Goal: Task Accomplishment & Management: Complete application form

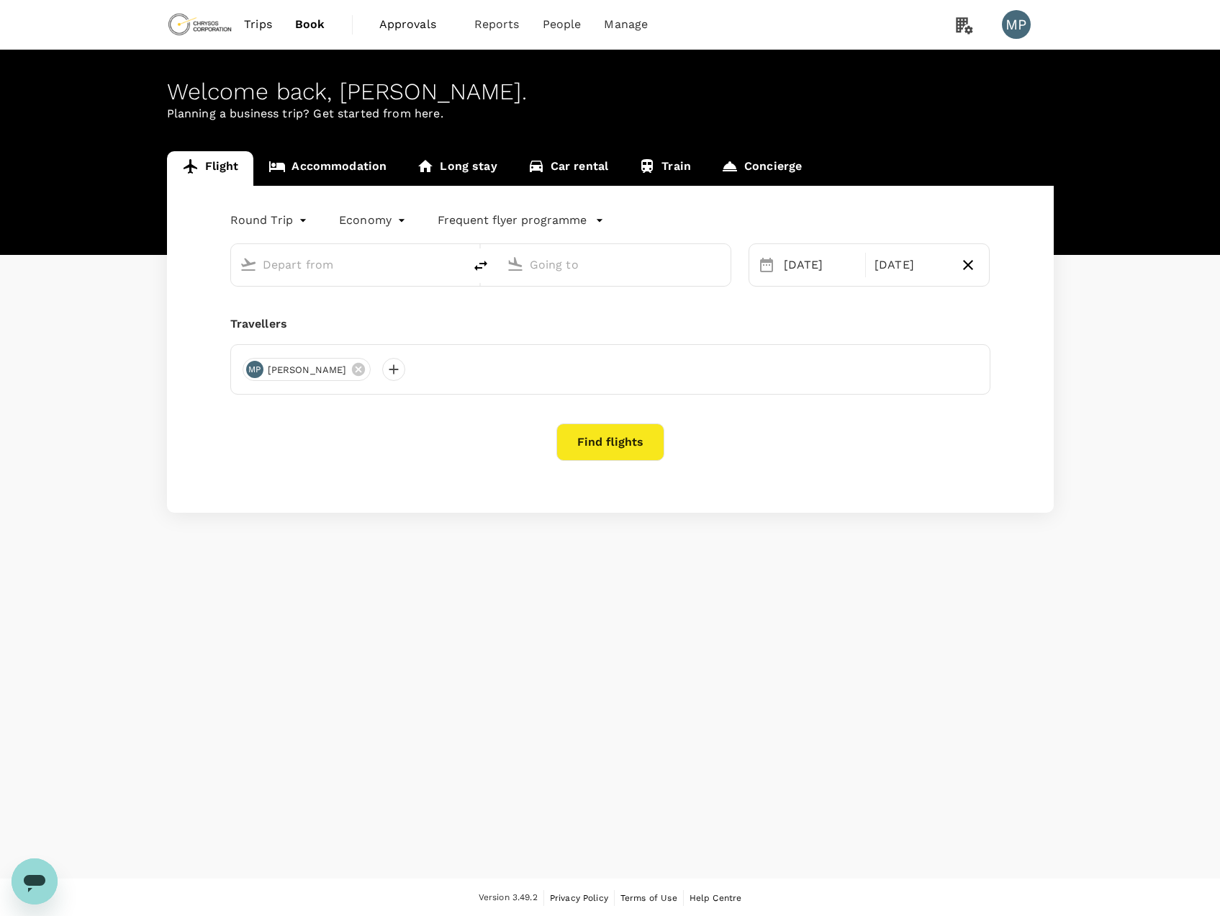
type input "oneway"
type input "[GEOGRAPHIC_DATA], [GEOGRAPHIC_DATA] (any)"
type input "Adelaide (ADL)"
type input "[GEOGRAPHIC_DATA], [GEOGRAPHIC_DATA] (any)"
type input "Adelaide (ADL)"
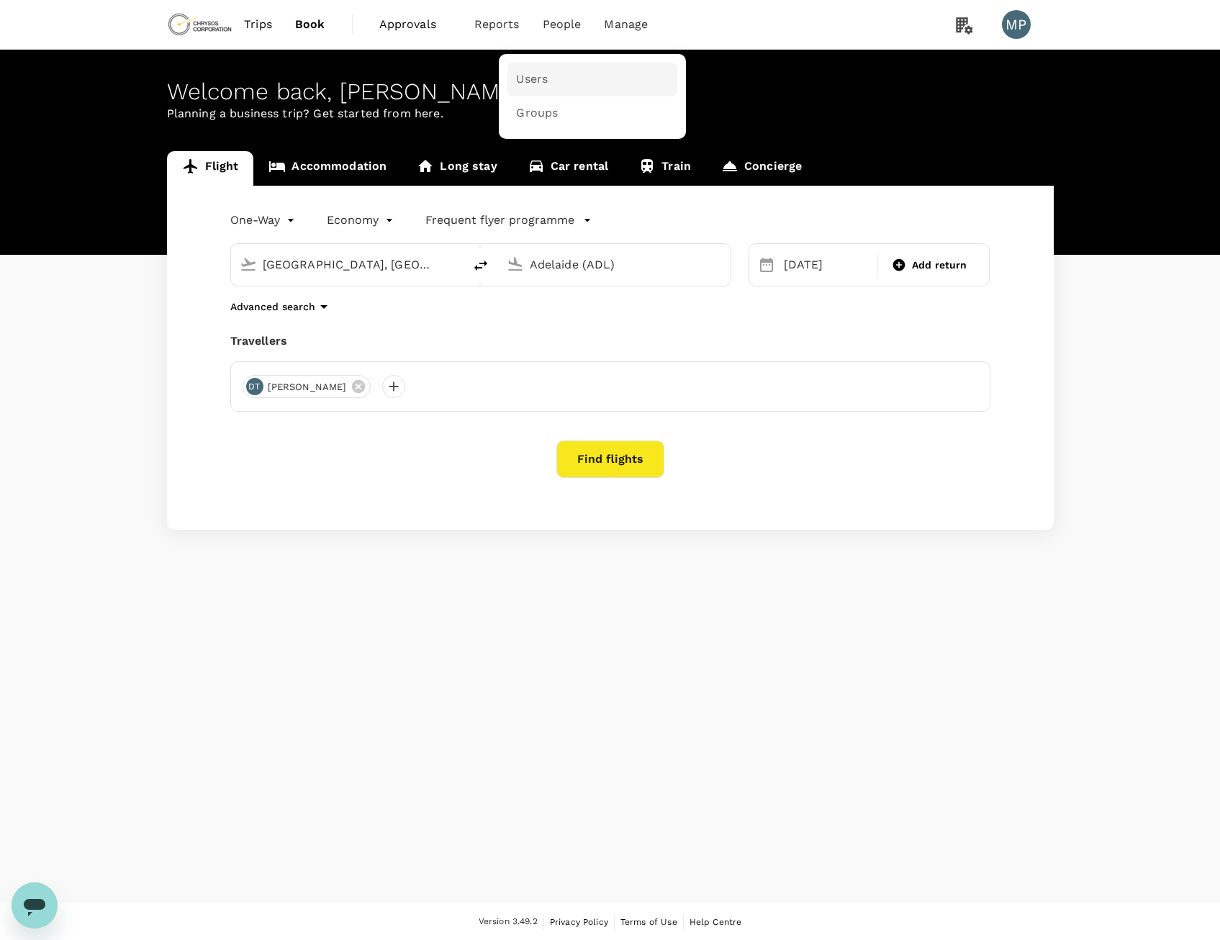
click at [544, 76] on span "Users" at bounding box center [532, 79] width 32 height 17
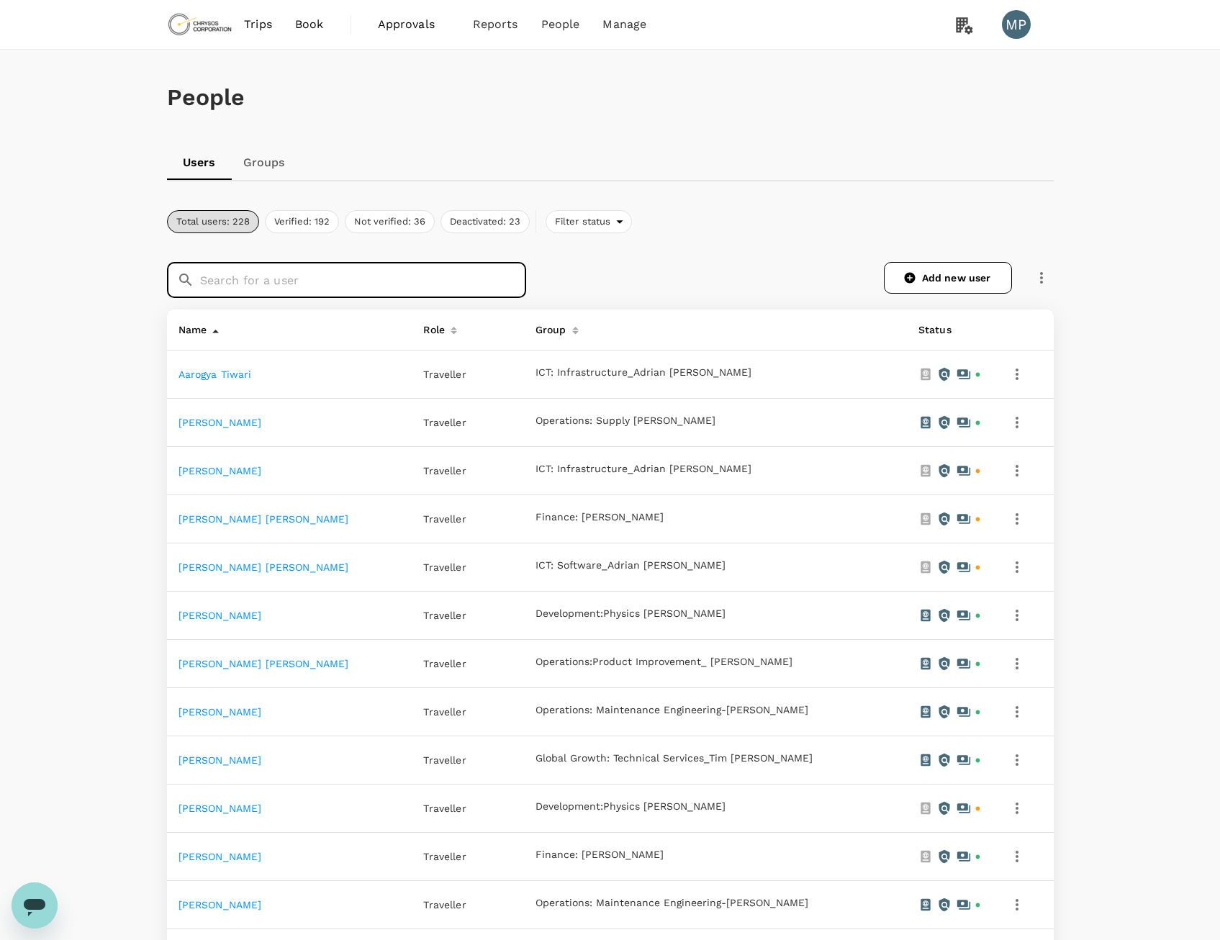
click at [373, 281] on input "text" at bounding box center [363, 280] width 326 height 36
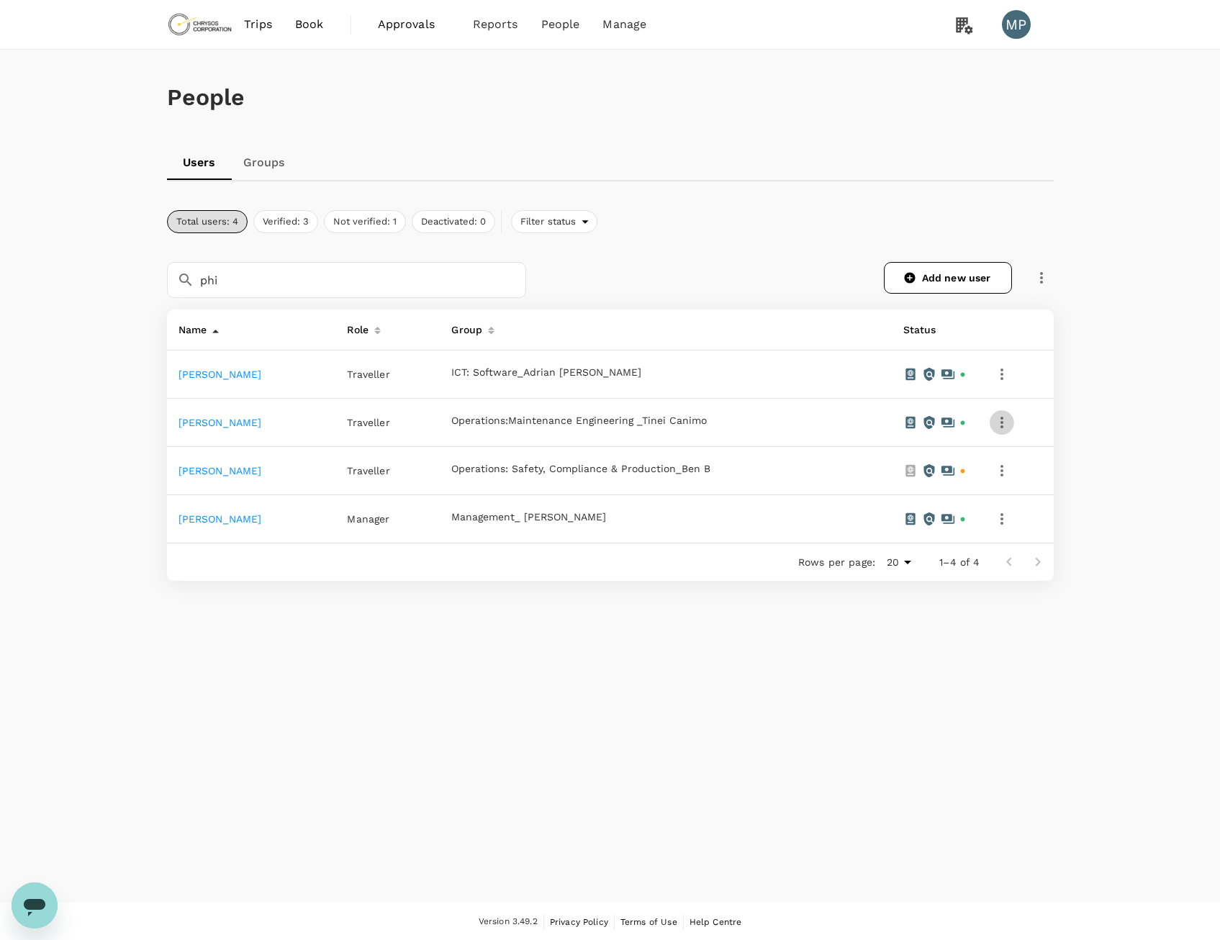
click at [1006, 419] on icon "button" at bounding box center [1001, 422] width 17 height 17
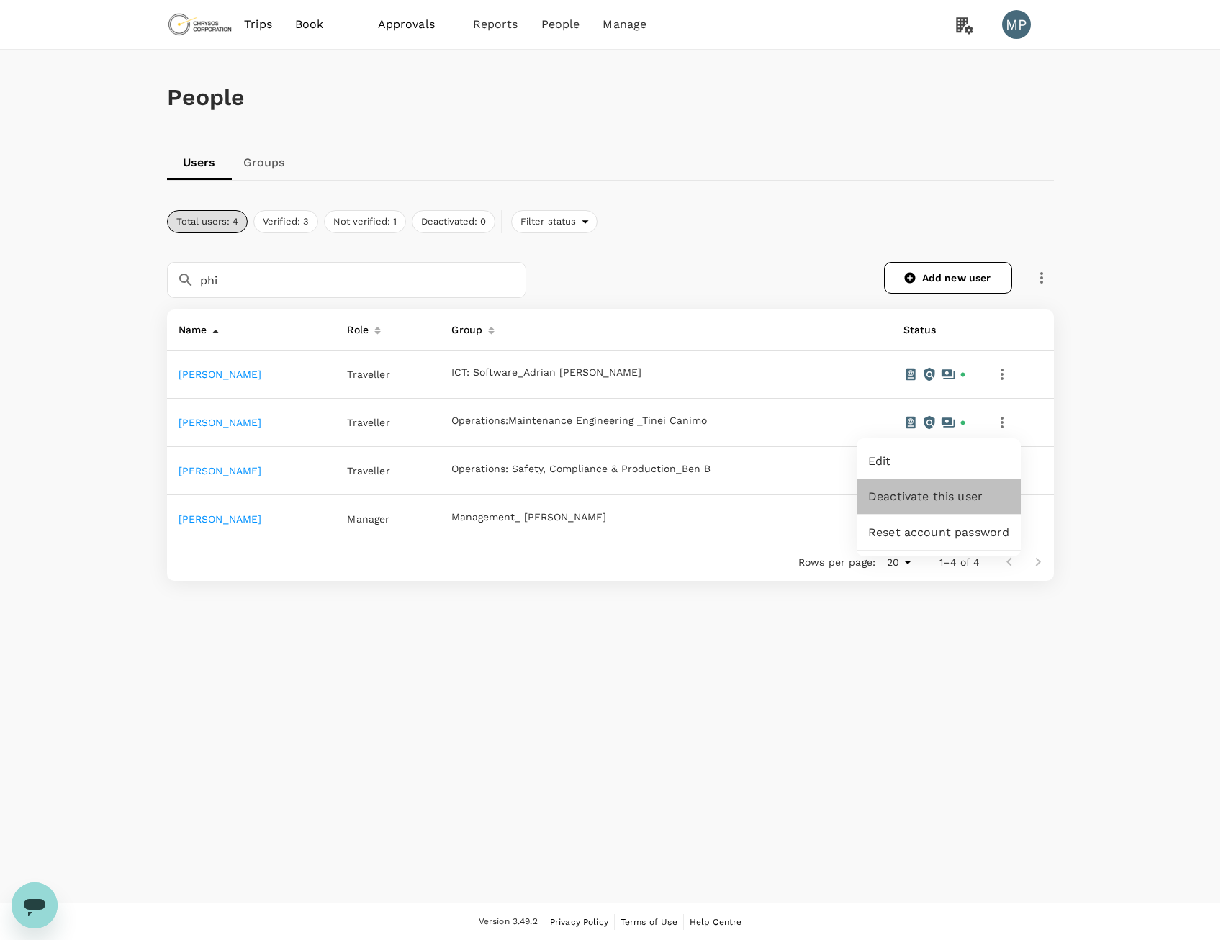
click at [937, 493] on span "Deactivate this user" at bounding box center [938, 496] width 141 height 17
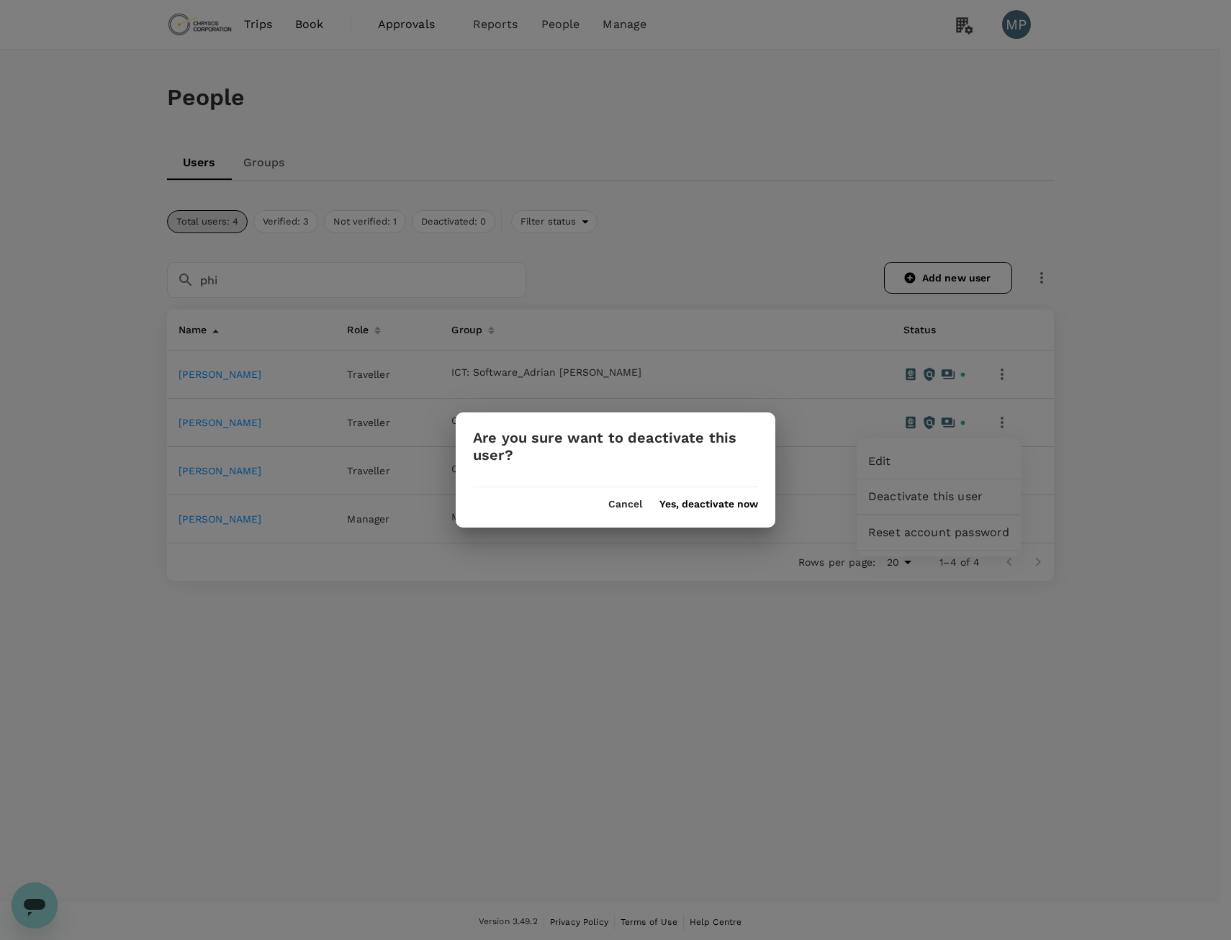
click at [700, 506] on button "Yes, deactivate now" at bounding box center [708, 505] width 99 height 12
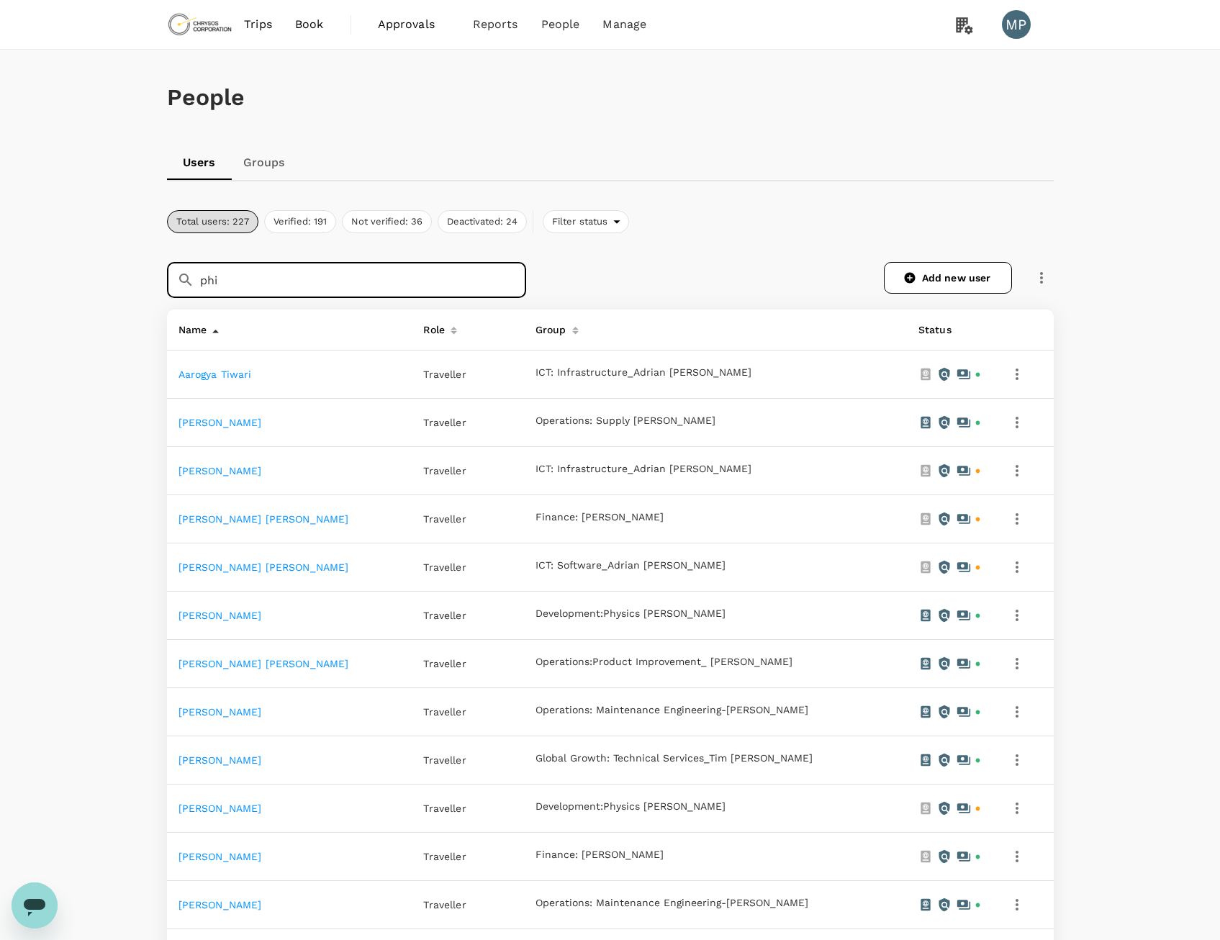
drag, startPoint x: 277, startPoint y: 281, endPoint x: 167, endPoint y: 279, distance: 110.2
click at [167, 279] on div "​ phi ​" at bounding box center [346, 280] width 359 height 36
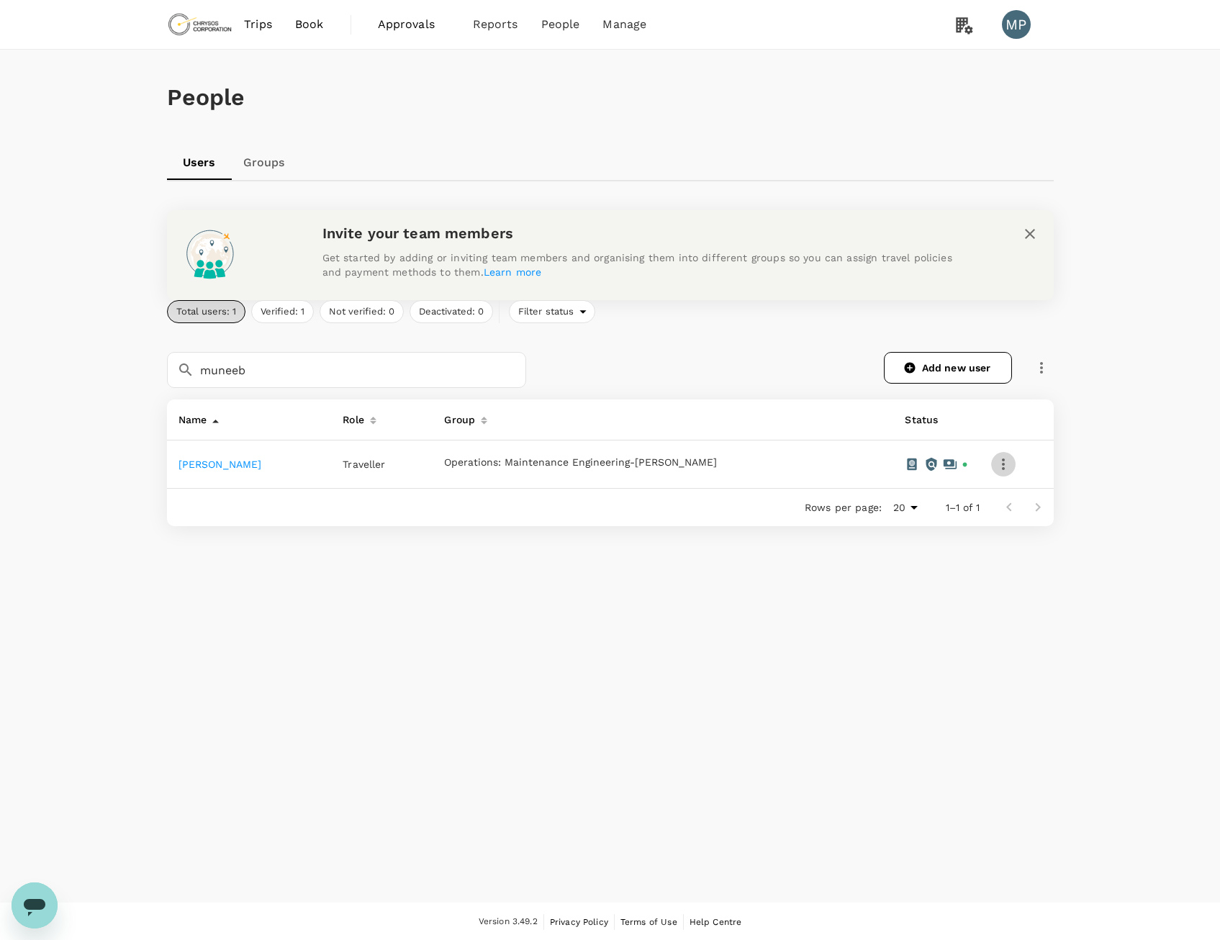
click at [1012, 466] on icon "button" at bounding box center [1003, 464] width 17 height 17
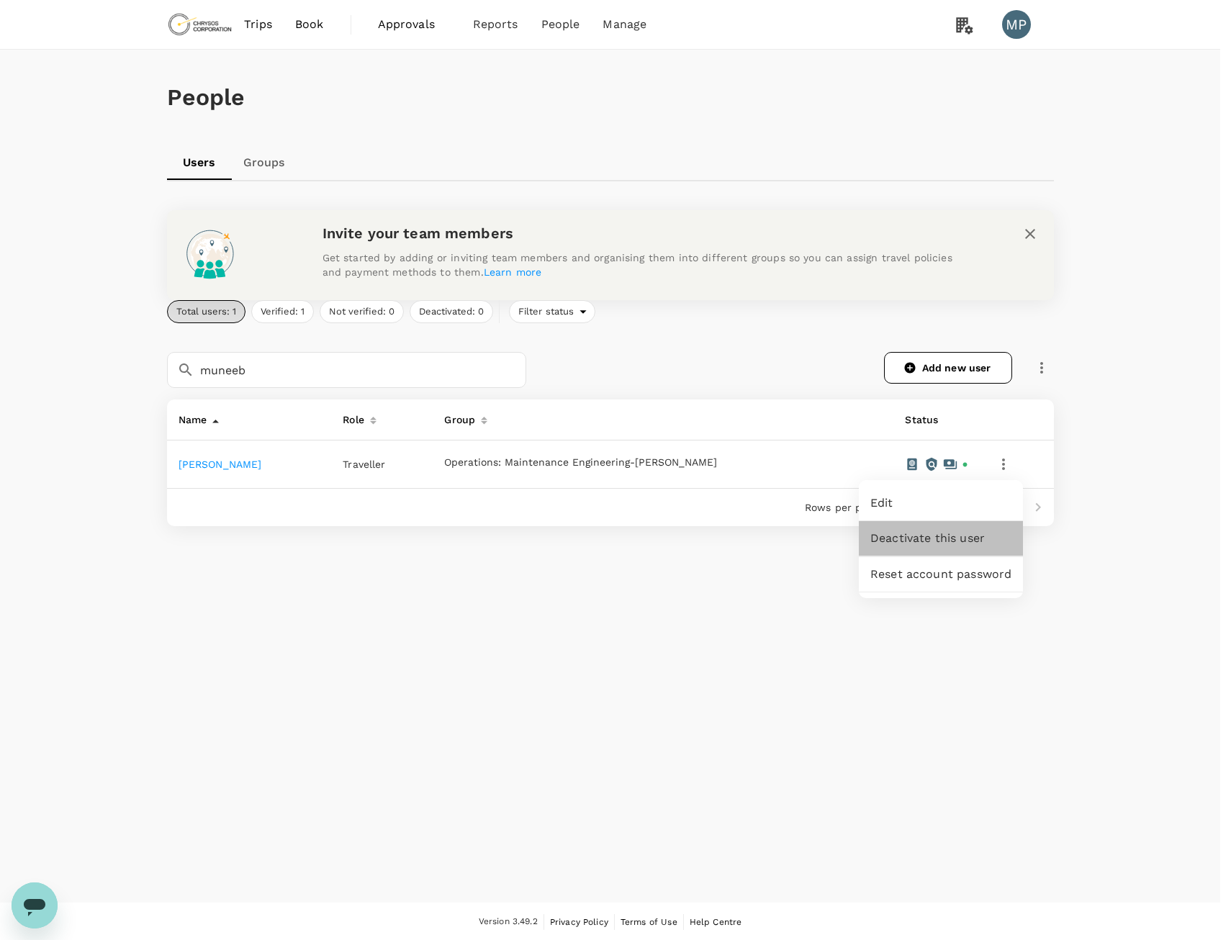
click at [953, 533] on span "Deactivate this user" at bounding box center [940, 538] width 141 height 17
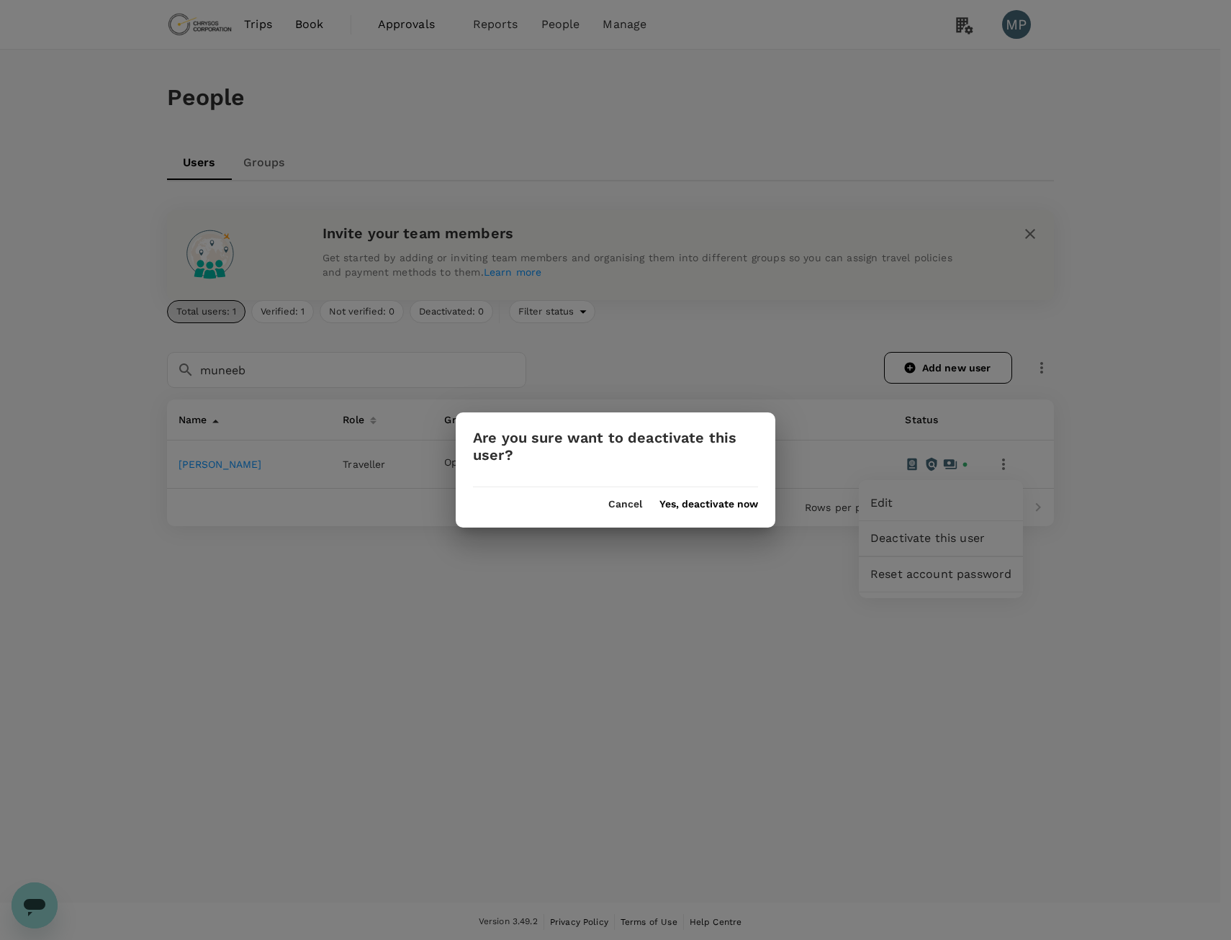
click at [745, 503] on button "Yes, deactivate now" at bounding box center [708, 505] width 99 height 12
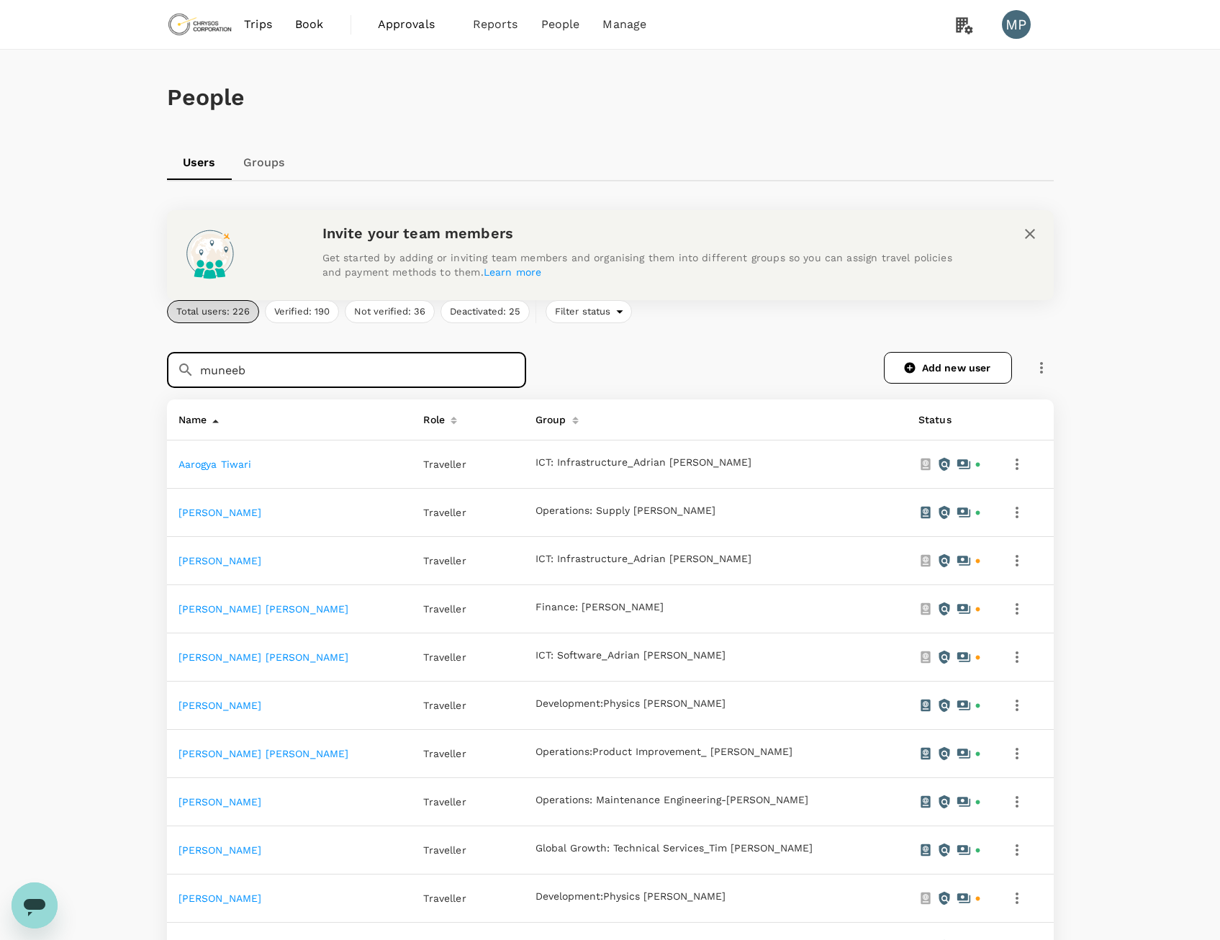
drag, startPoint x: 262, startPoint y: 372, endPoint x: 134, endPoint y: 366, distance: 128.3
click at [134, 366] on div "People Users Groups Invite your team members Get started by adding or inviting …" at bounding box center [610, 792] width 1220 height 1485
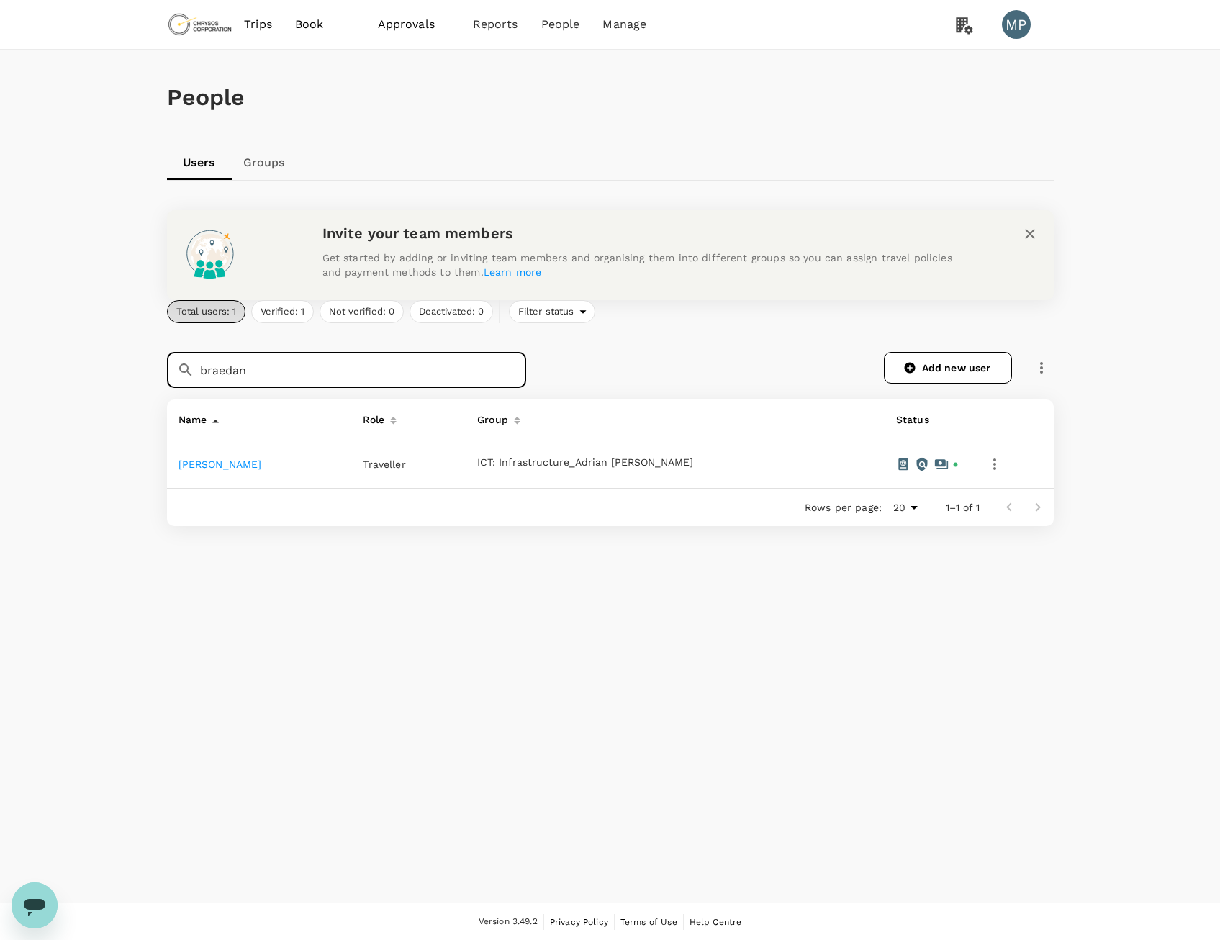
click at [988, 466] on icon "button" at bounding box center [994, 464] width 17 height 17
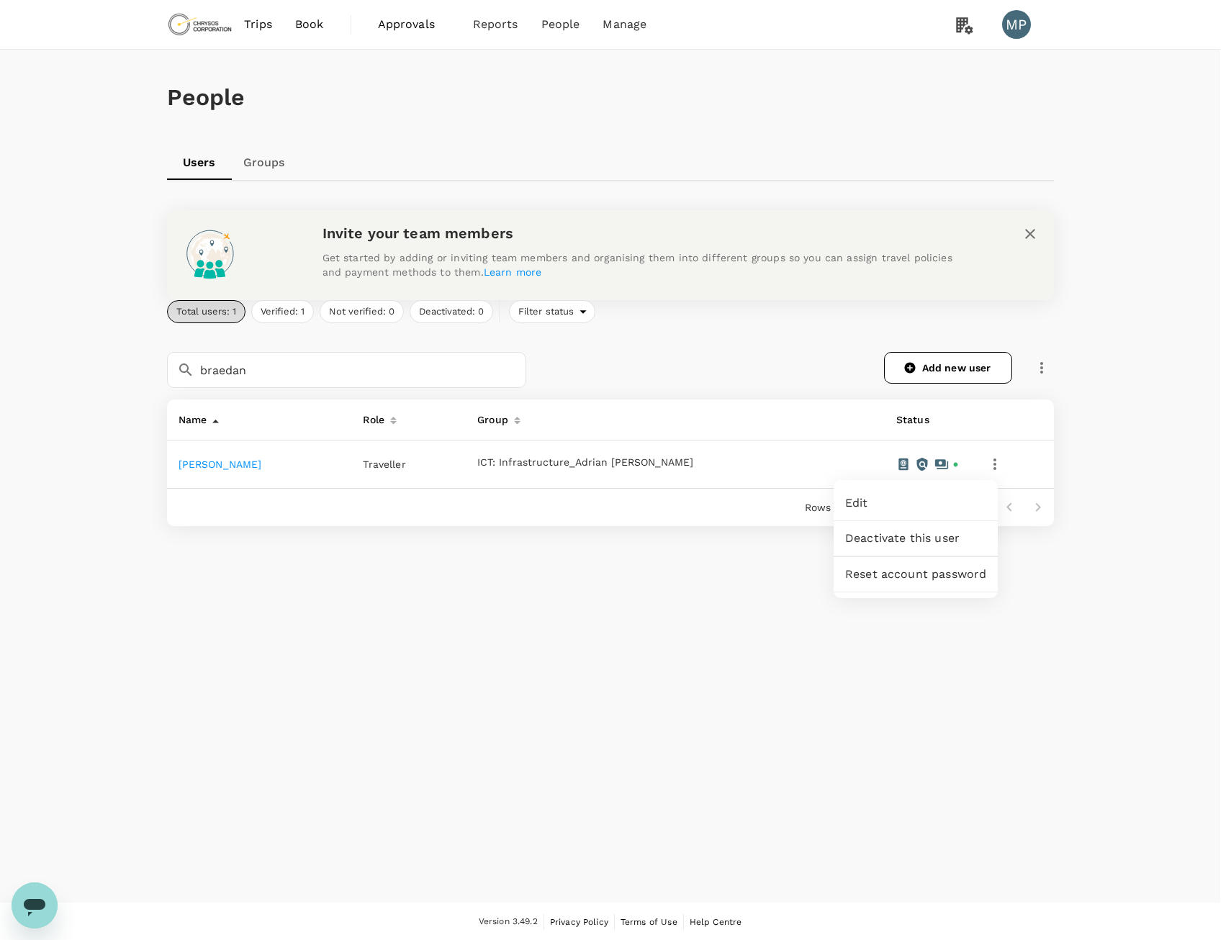
click at [925, 536] on span "Deactivate this user" at bounding box center [915, 538] width 141 height 17
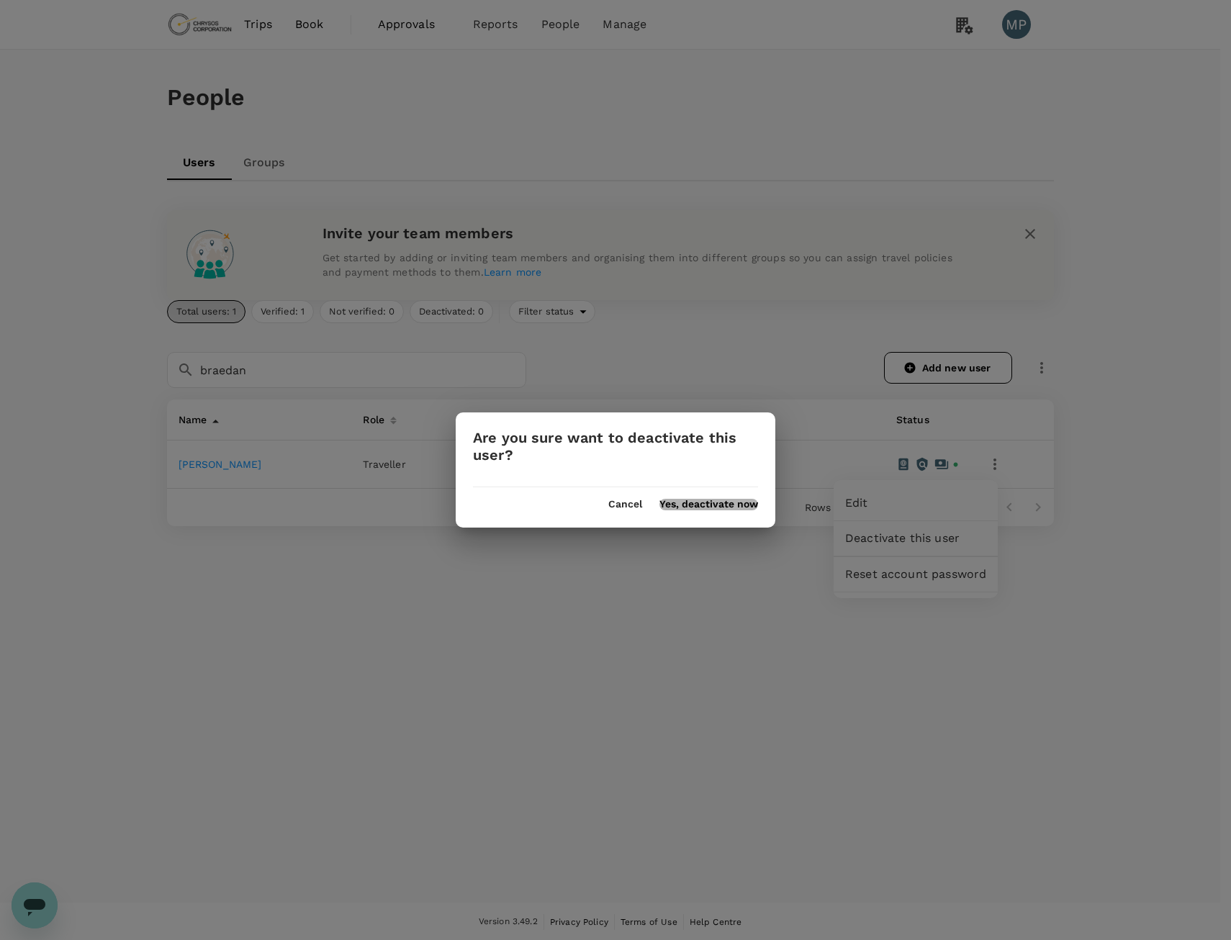
click at [741, 507] on button "Yes, deactivate now" at bounding box center [708, 505] width 99 height 12
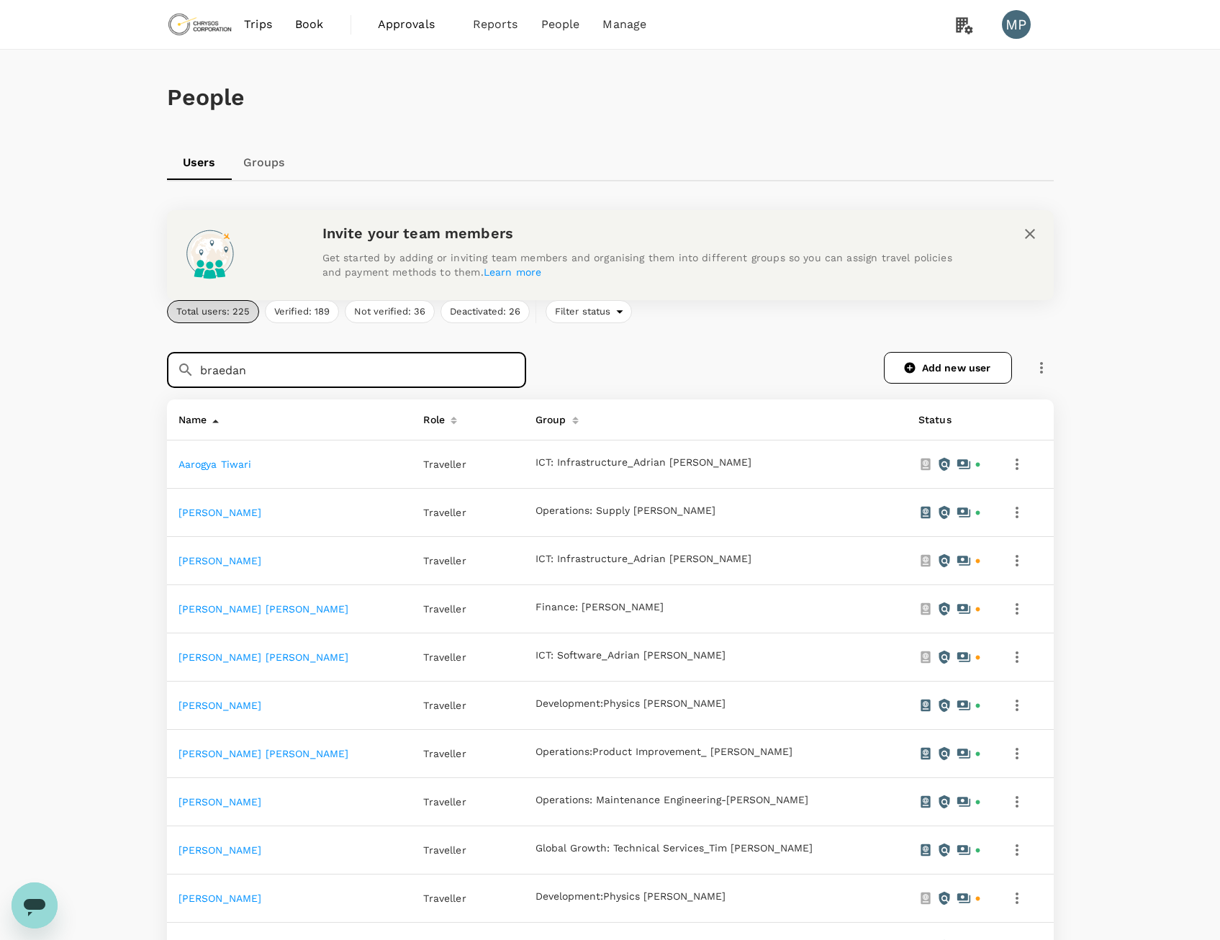
drag, startPoint x: 258, startPoint y: 371, endPoint x: 155, endPoint y: 356, distance: 103.3
click at [155, 356] on div "​ braedan ​" at bounding box center [338, 361] width 377 height 53
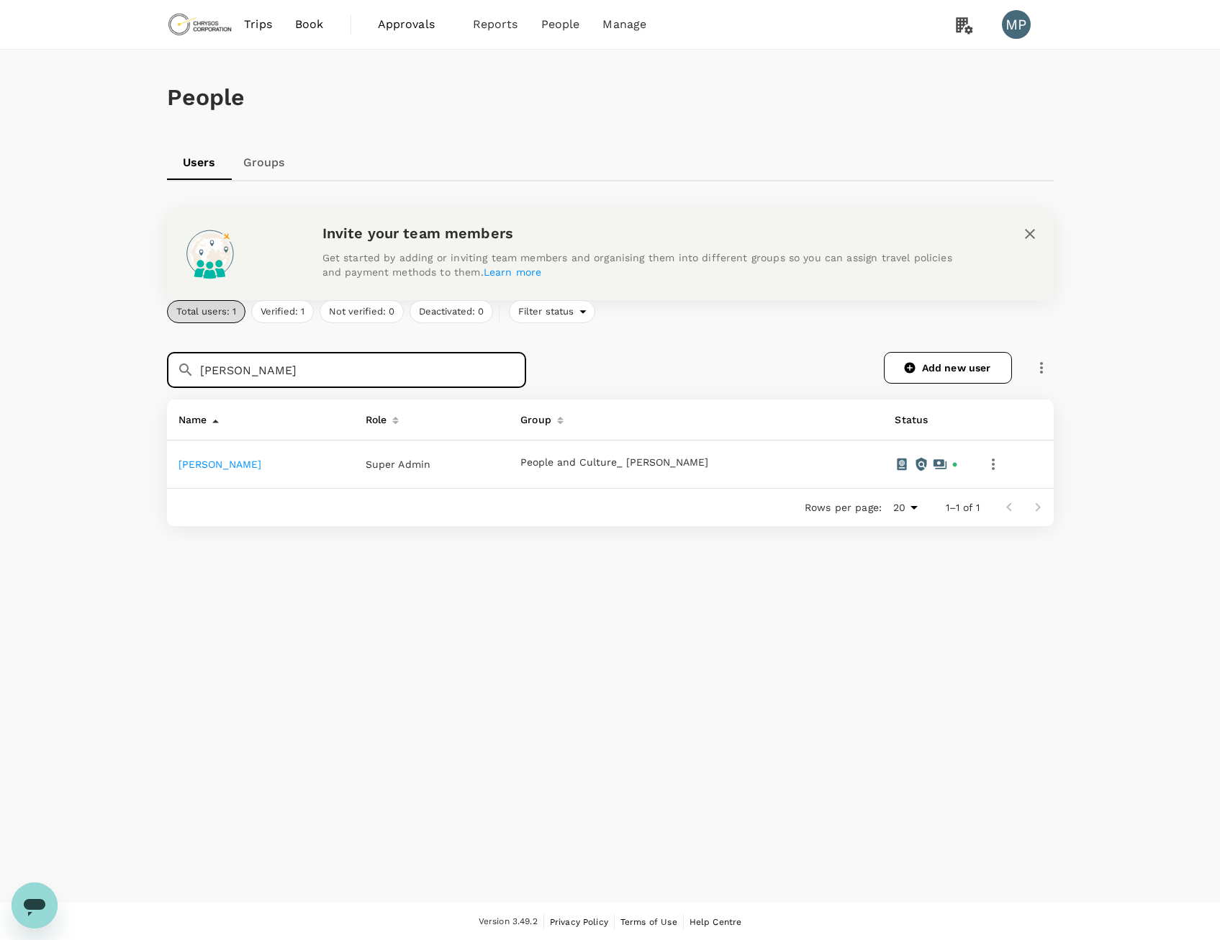
type input "tanya"
click at [991, 466] on icon "button" at bounding box center [993, 464] width 17 height 17
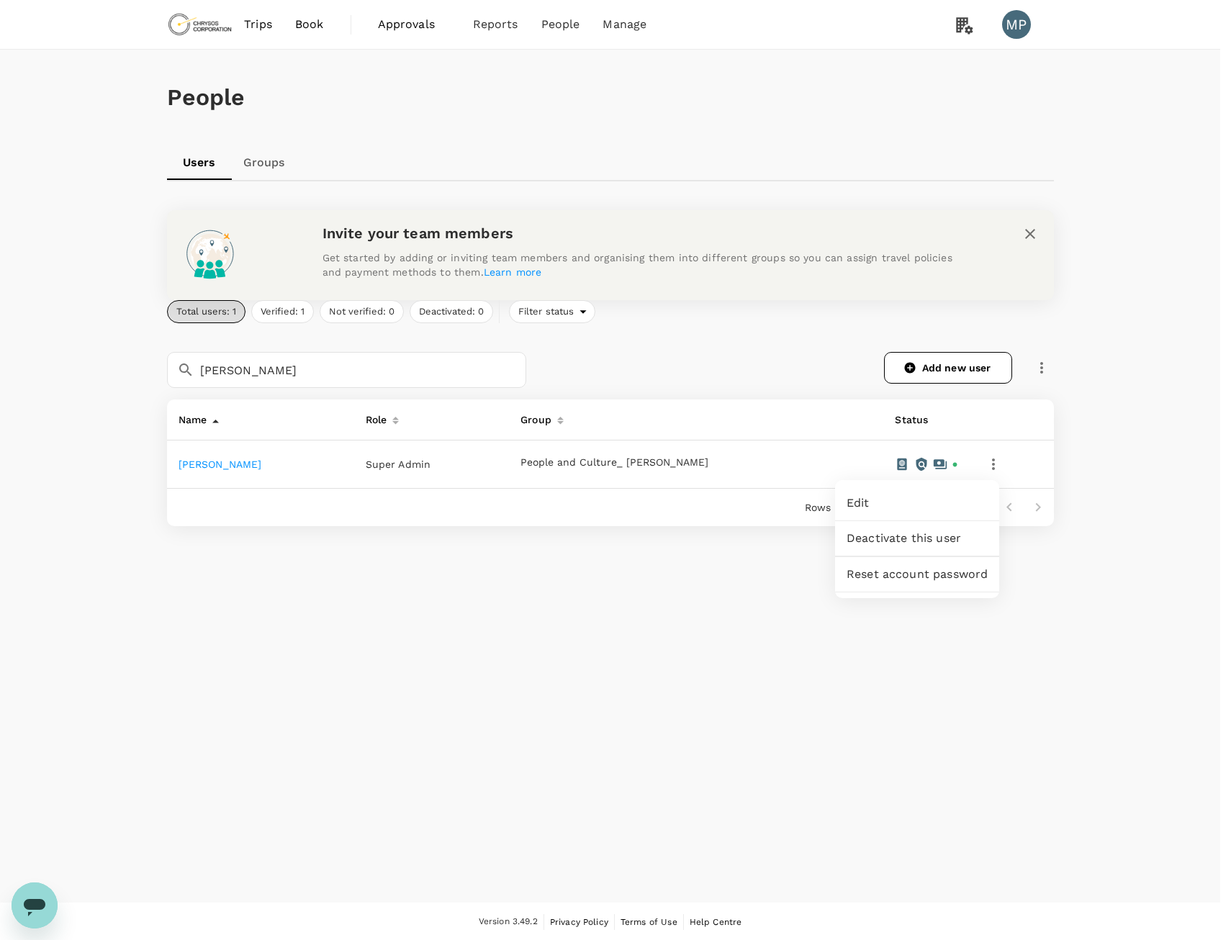
click at [916, 533] on span "Deactivate this user" at bounding box center [917, 538] width 141 height 17
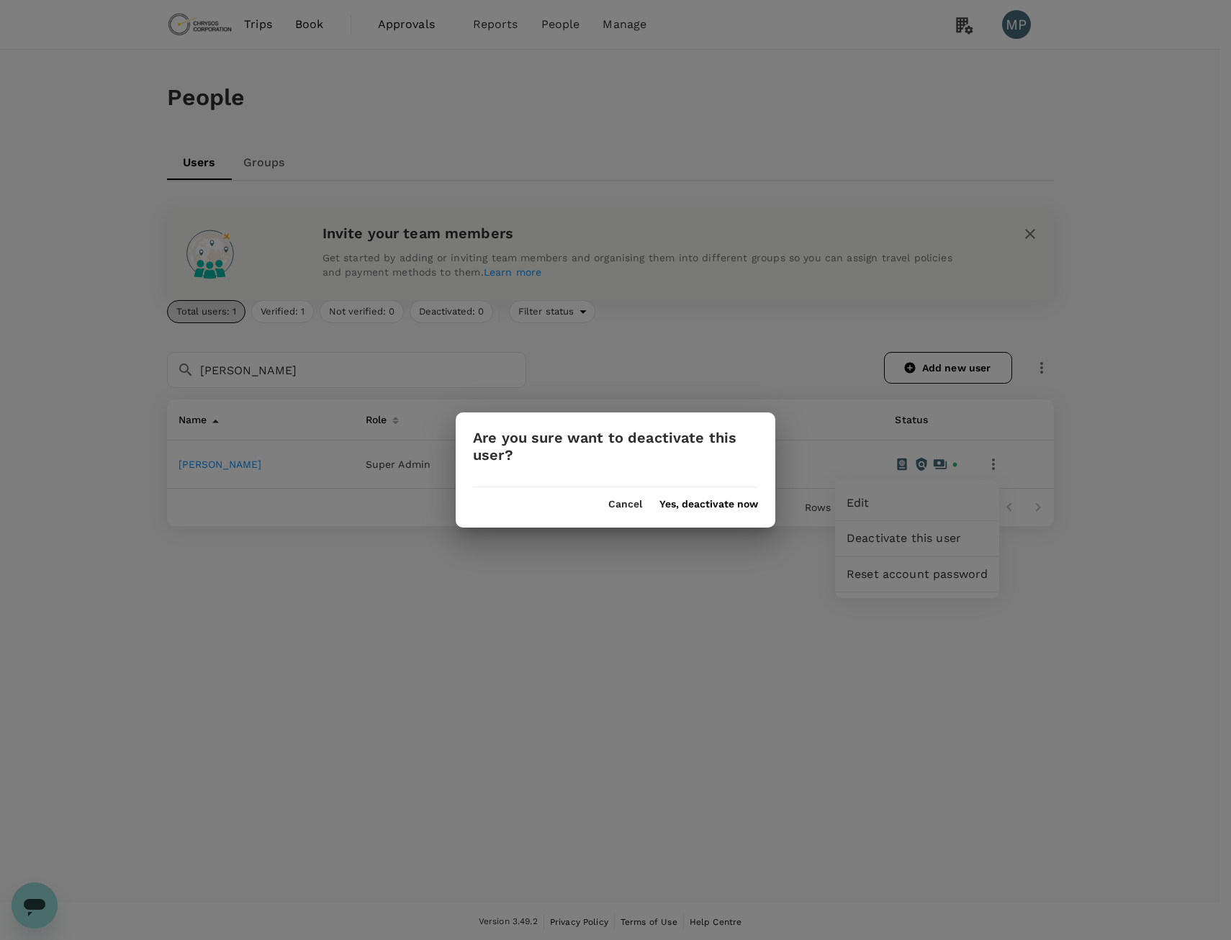
click at [682, 500] on button "Yes, deactivate now" at bounding box center [708, 505] width 99 height 12
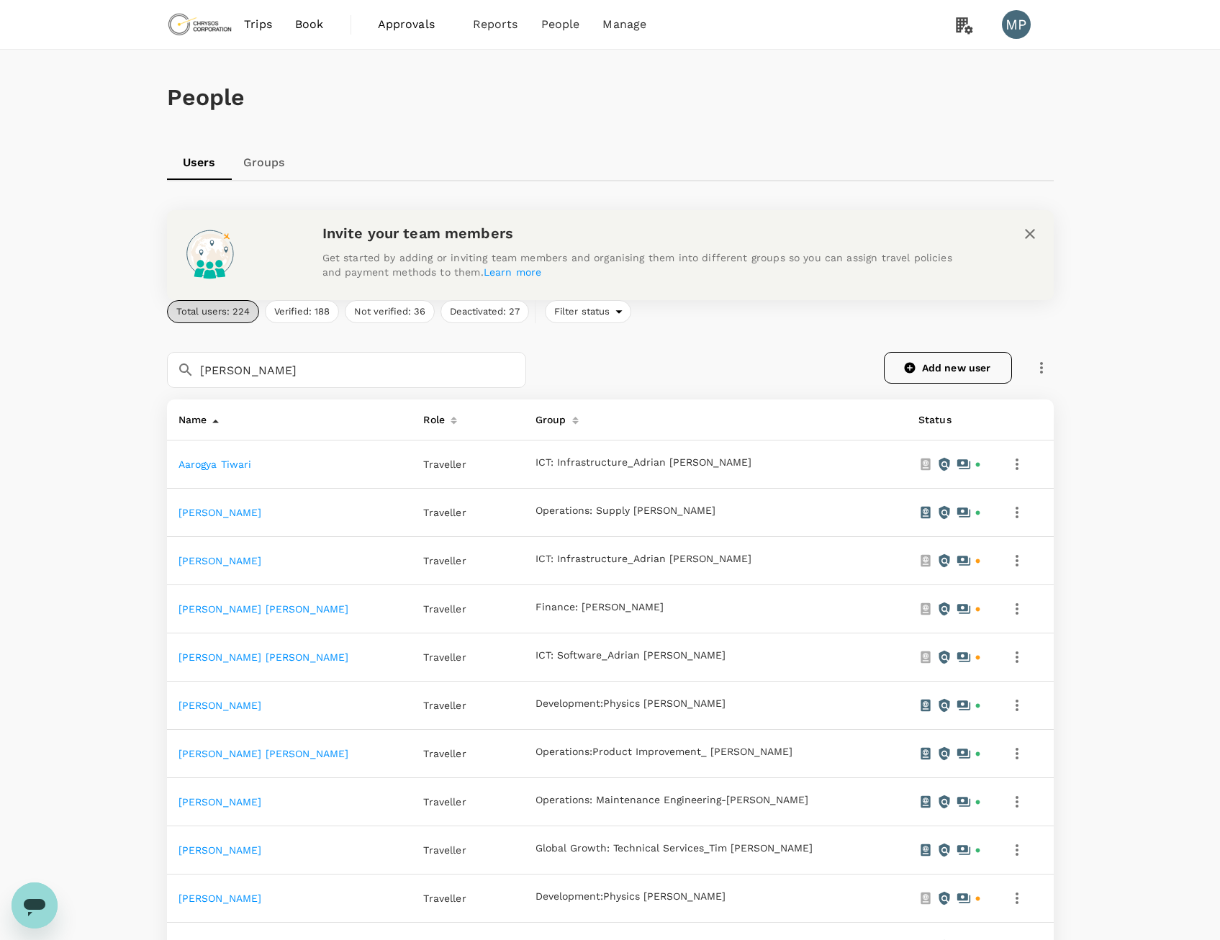
click at [930, 372] on link "Add new user" at bounding box center [948, 368] width 128 height 32
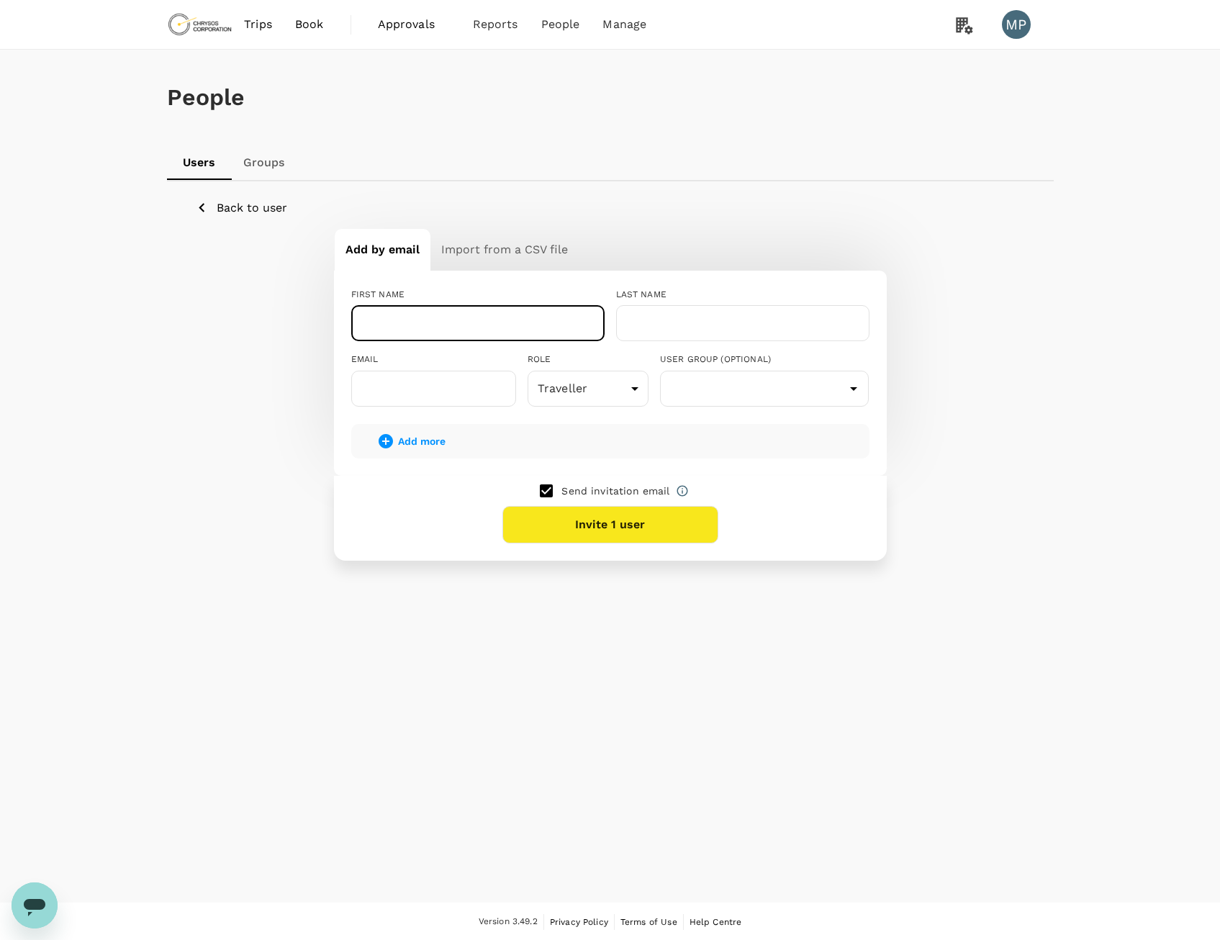
click at [479, 333] on input "text" at bounding box center [477, 323] width 253 height 36
type input "Edirimuni Achit"
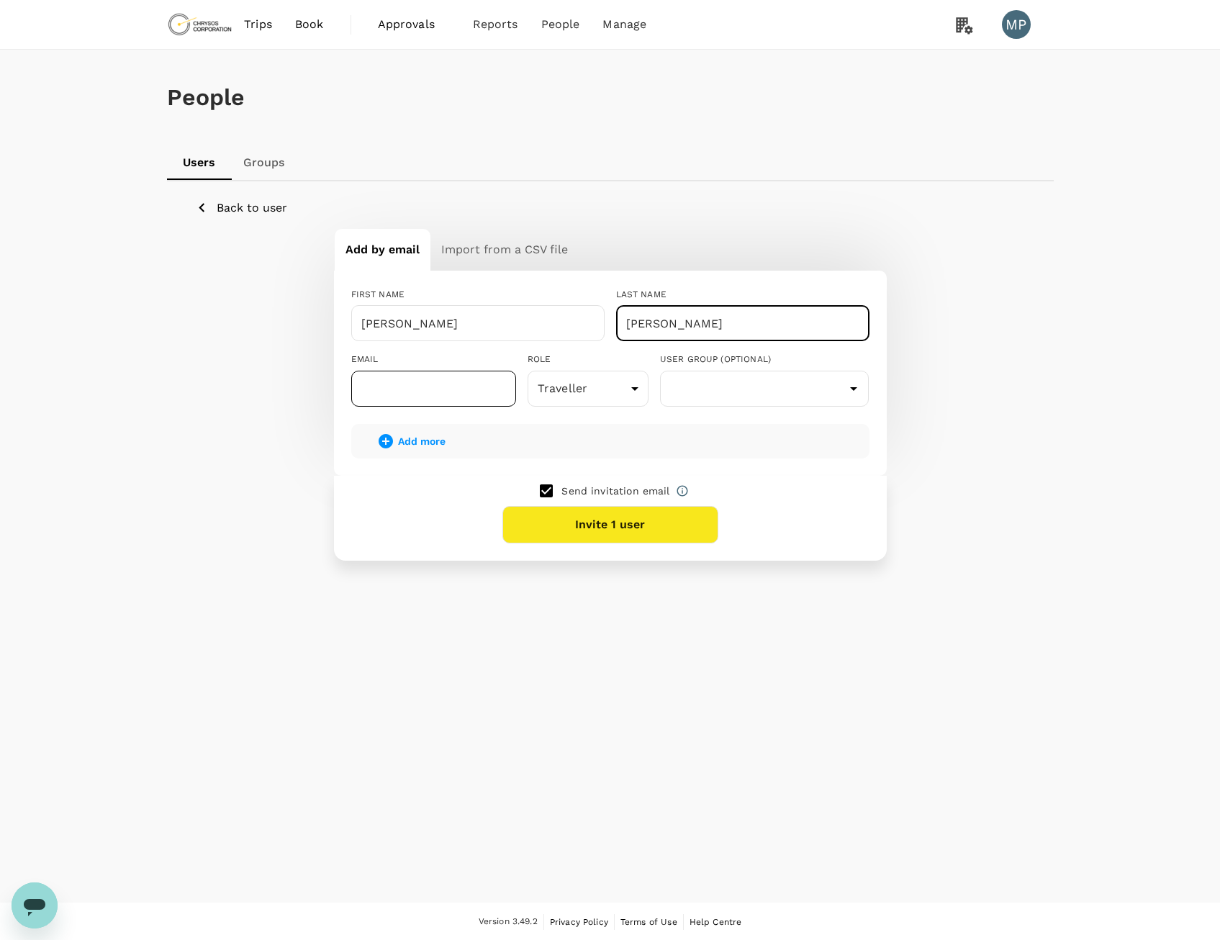
type input "De Zoysa"
click at [472, 392] on input "text" at bounding box center [433, 389] width 165 height 36
click at [491, 392] on input "text" at bounding box center [433, 389] width 165 height 36
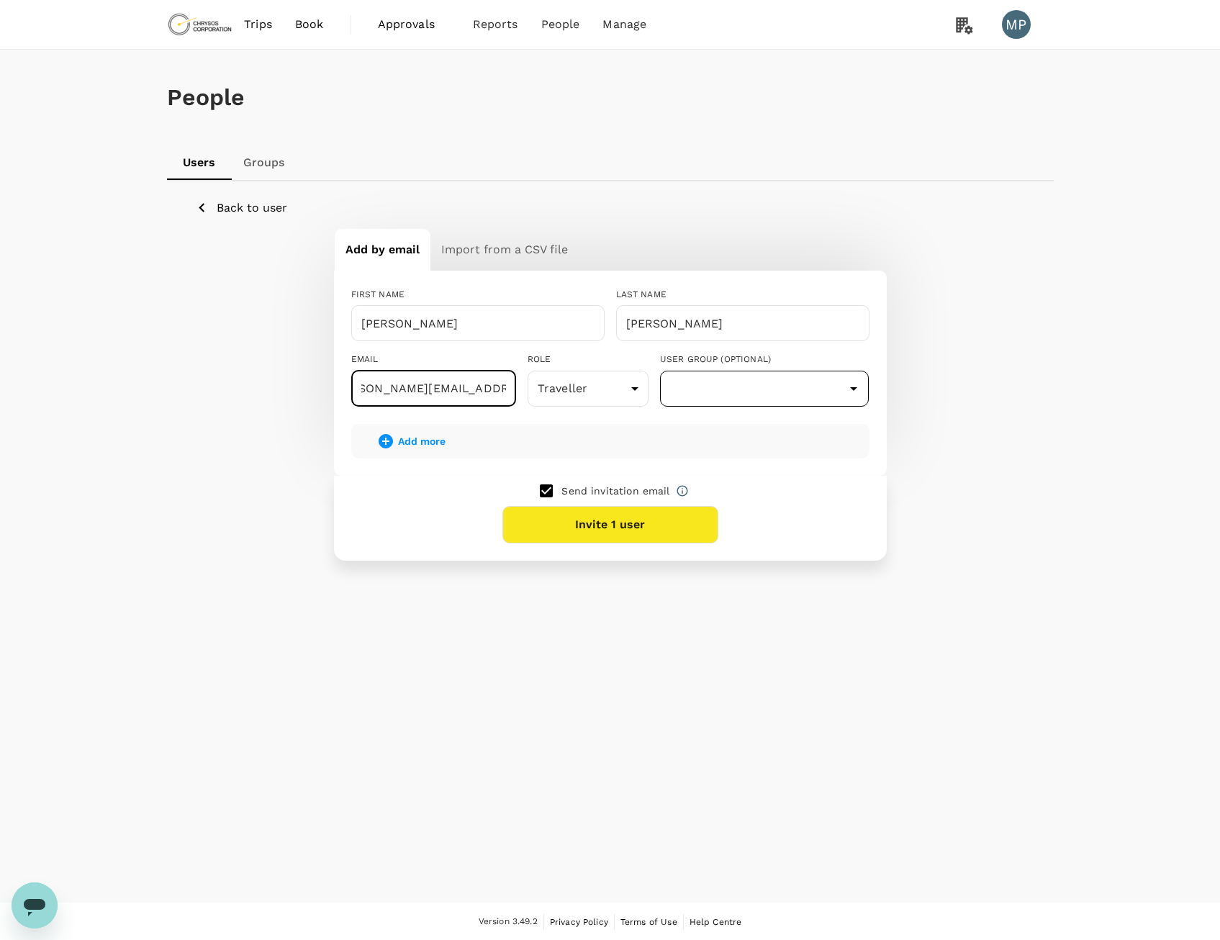
scroll to position [0, 40]
type input "[PERSON_NAME][EMAIL_ADDRESS][PERSON_NAME][DOMAIN_NAME]"
click at [813, 389] on input "text" at bounding box center [765, 388] width 202 height 27
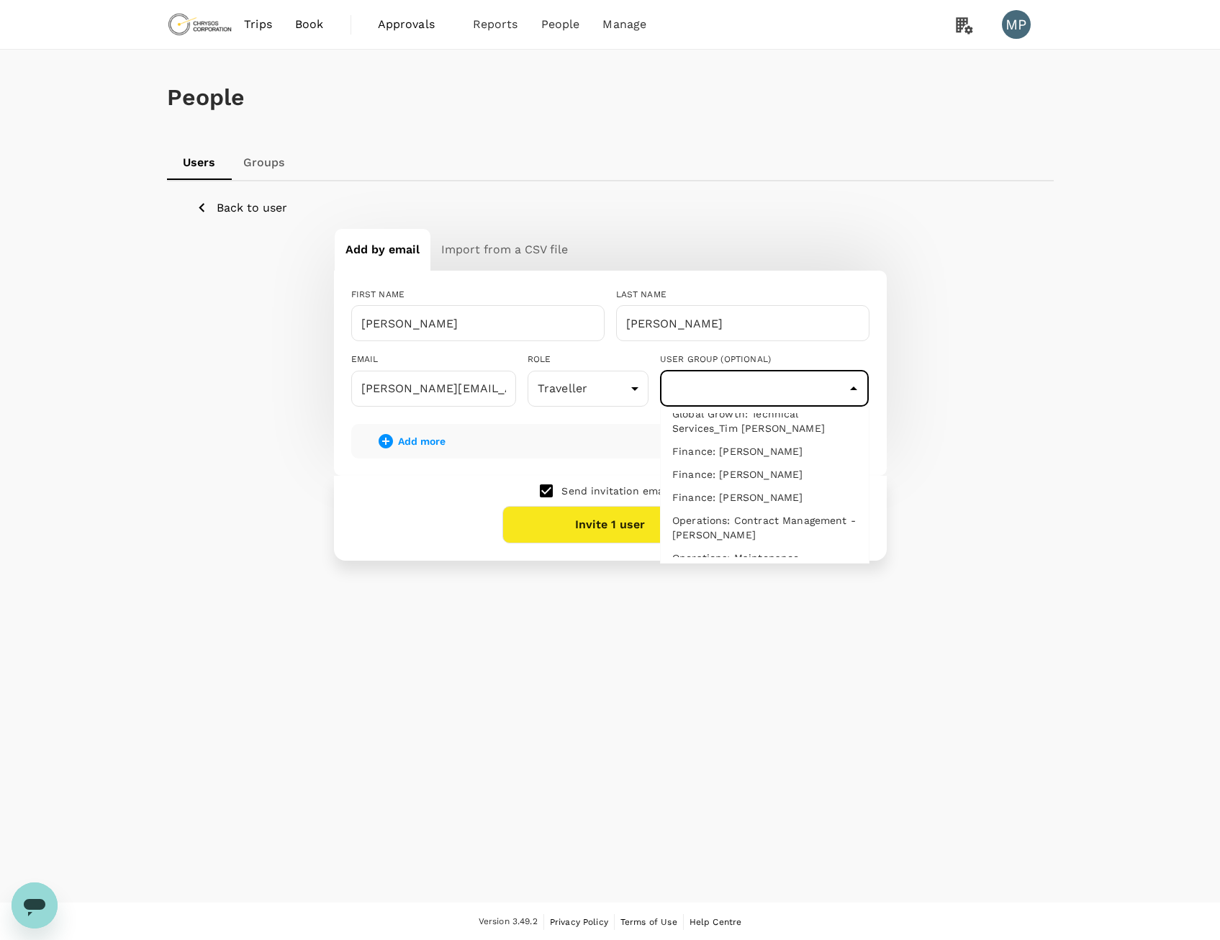
scroll to position [682, 0]
click at [744, 513] on li "Operations: Maintenance Engineering-[PERSON_NAME]" at bounding box center [765, 531] width 208 height 37
type input "Operations: Maintenance Engineering-[PERSON_NAME]"
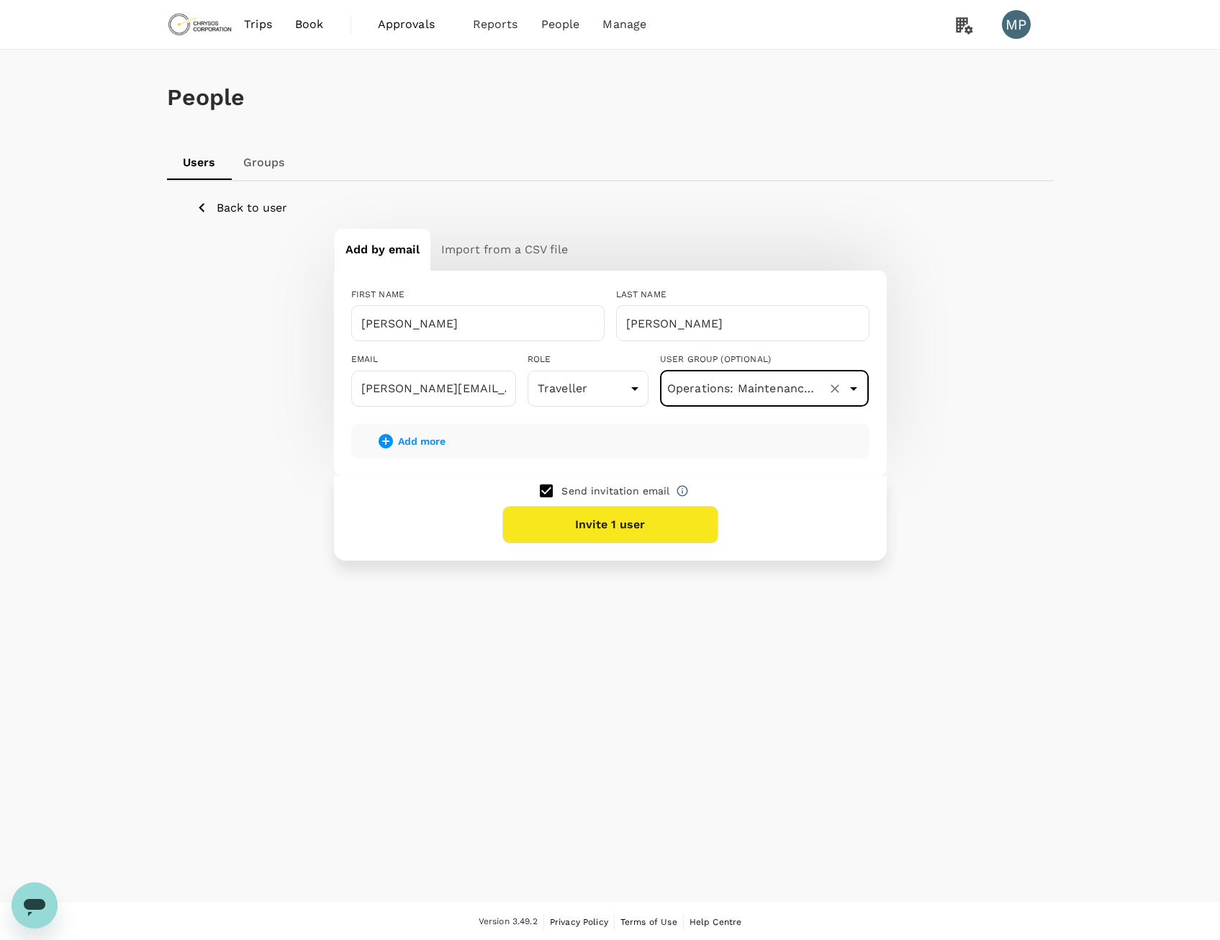
click at [626, 523] on button "Invite 1 user" at bounding box center [610, 524] width 216 height 37
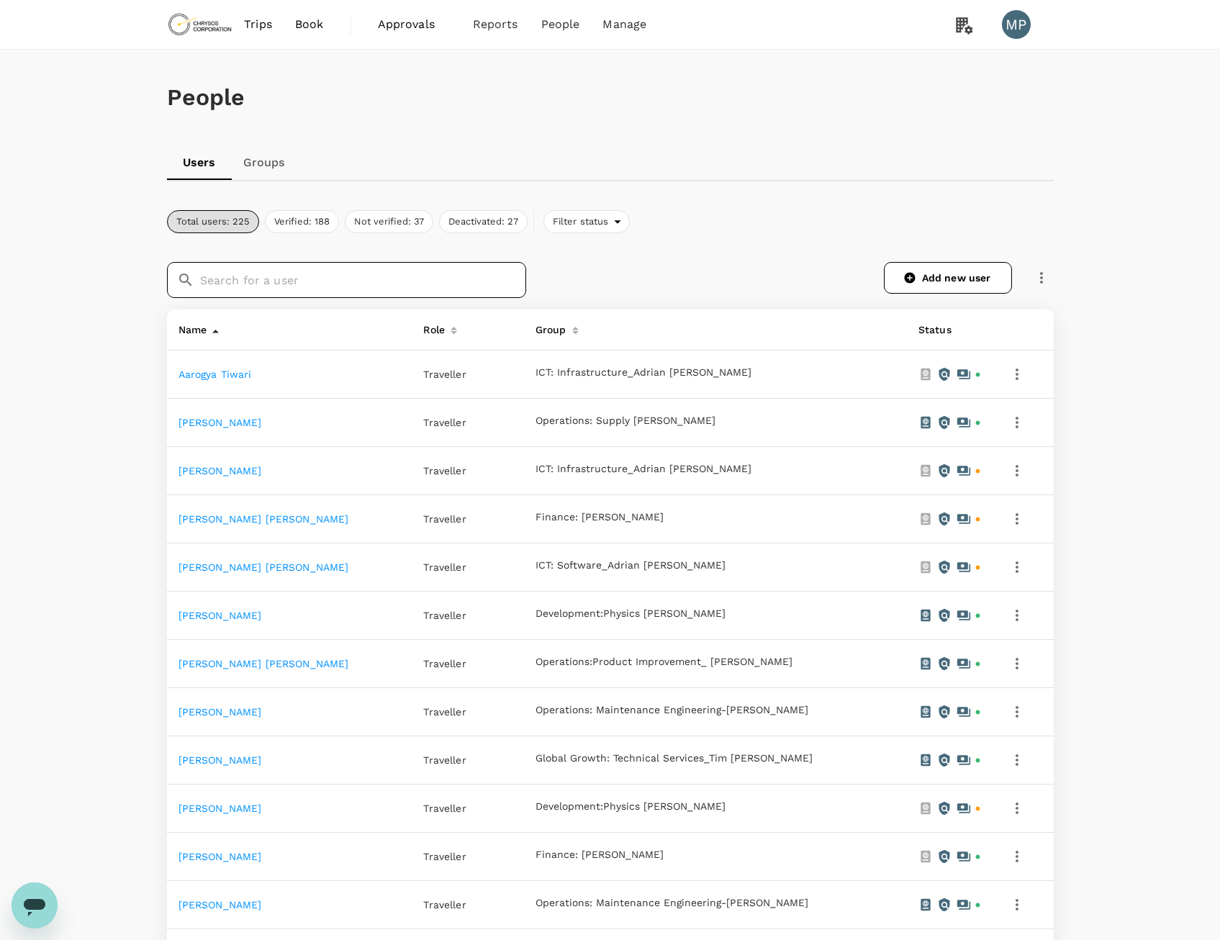
click at [330, 281] on input "text" at bounding box center [363, 280] width 326 height 36
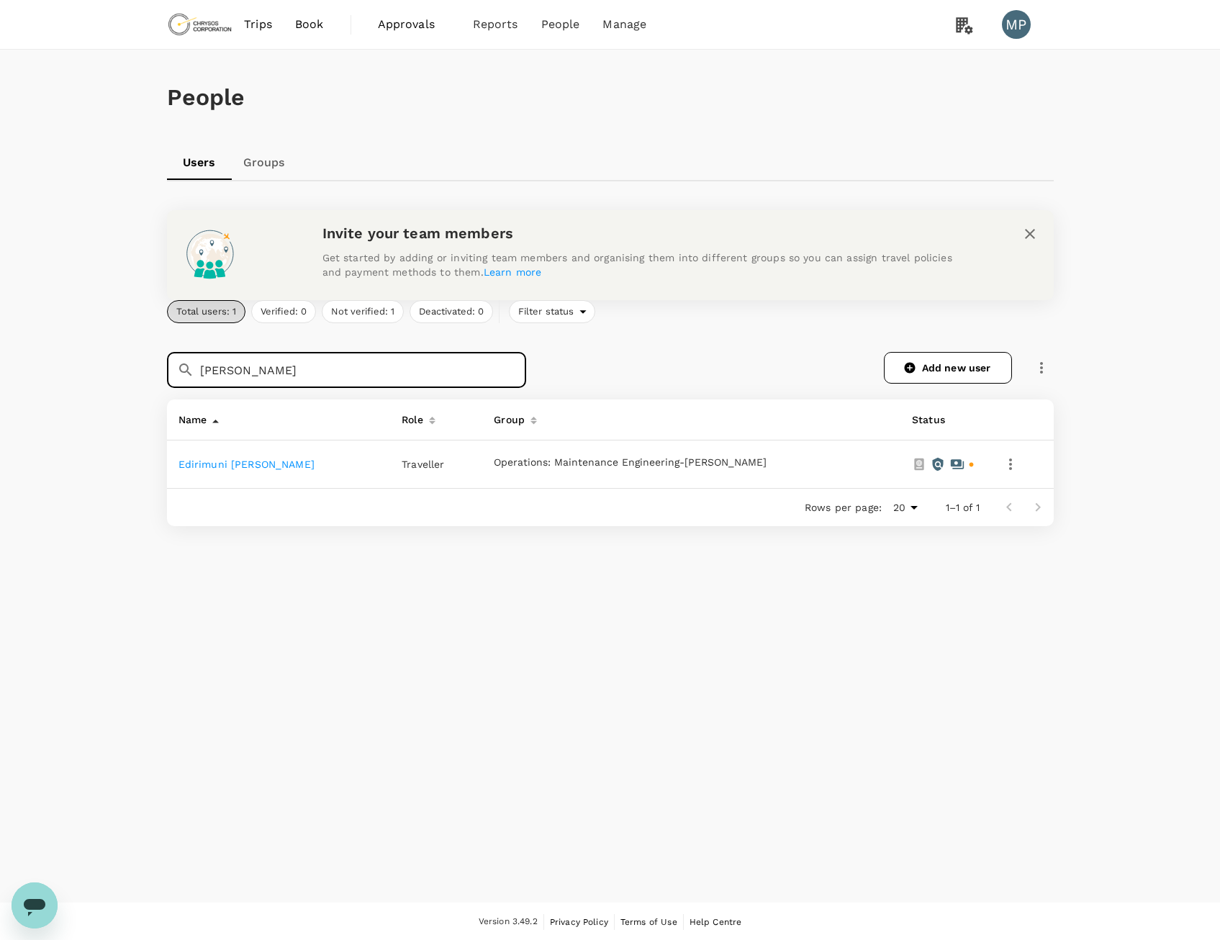
type input "[PERSON_NAME]"
click at [282, 463] on link "Edirimuni [PERSON_NAME]" at bounding box center [247, 465] width 136 height 12
